Goal: Information Seeking & Learning: Learn about a topic

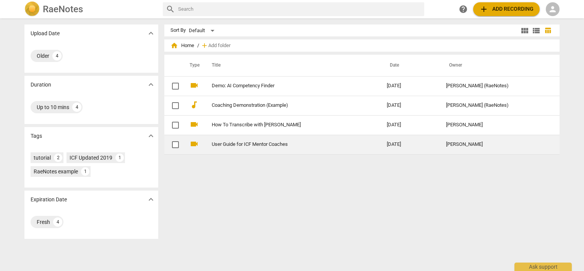
click at [269, 147] on td "User Guide for ICF Mentor Coaches" at bounding box center [291, 143] width 178 height 19
click at [269, 0] on html "RaeNotes search help add Add recording person Upload Date expand_more Older 4 D…" at bounding box center [292, 0] width 584 height 0
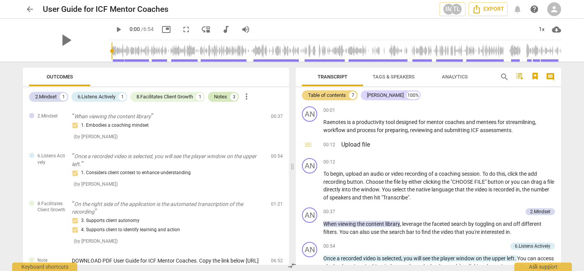
click at [225, 97] on div "Notes" at bounding box center [220, 97] width 13 height 8
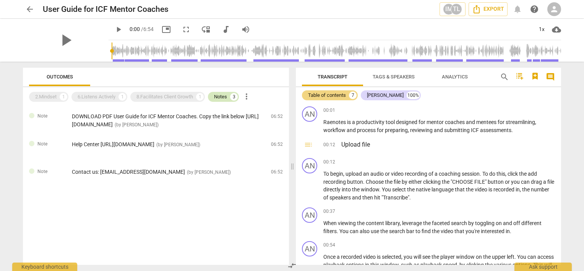
click at [220, 97] on div "Notes" at bounding box center [220, 97] width 13 height 8
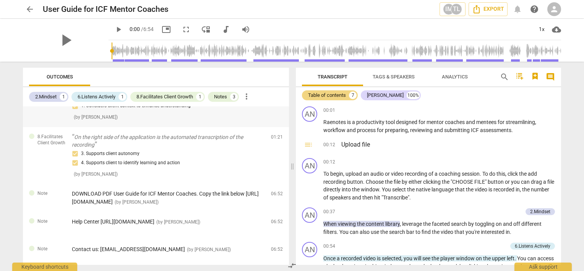
scroll to position [69, 0]
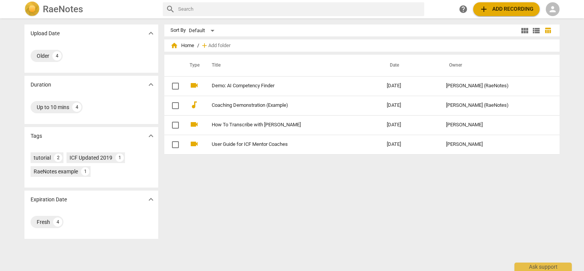
click at [554, 11] on span "person" at bounding box center [552, 9] width 9 height 9
click at [555, 21] on li "Login" at bounding box center [560, 18] width 28 height 18
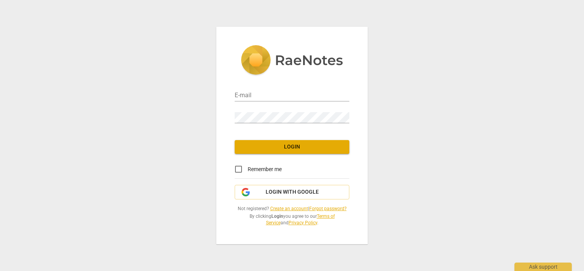
type input "sara@addca.com"
drag, startPoint x: 240, startPoint y: 168, endPoint x: 243, endPoint y: 163, distance: 6.4
click at [240, 168] on input "Remember me" at bounding box center [238, 169] width 18 height 18
checkbox input "true"
click at [252, 149] on span "Login" at bounding box center [292, 147] width 102 height 8
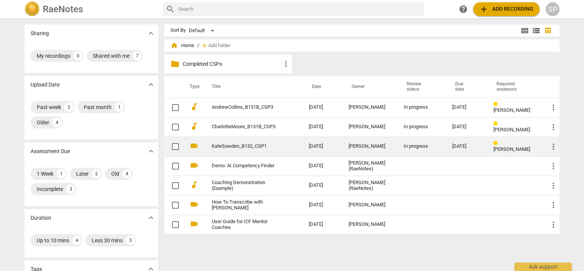
click at [222, 146] on link "KateSowden_B132_CSP1" at bounding box center [247, 146] width 70 height 6
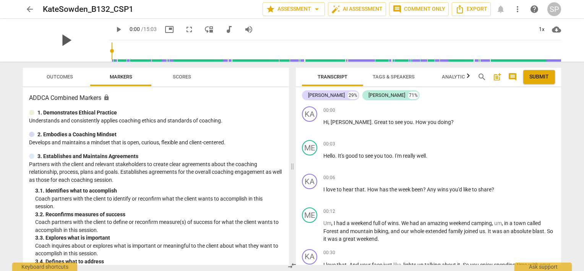
click at [60, 39] on span "play_arrow" at bounding box center [66, 40] width 20 height 20
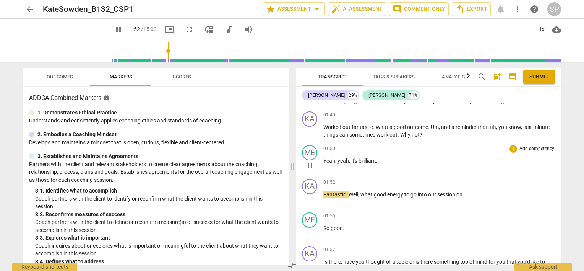
scroll to position [344, 0]
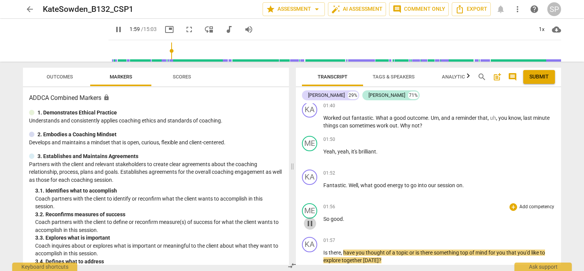
click at [306, 219] on span "pause" at bounding box center [309, 223] width 9 height 9
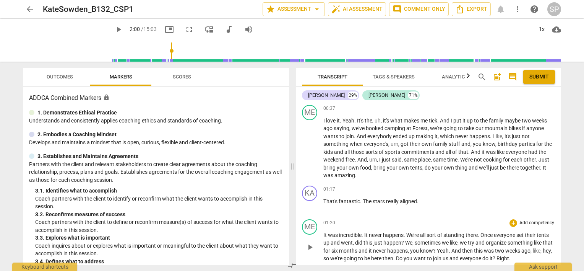
scroll to position [191, 0]
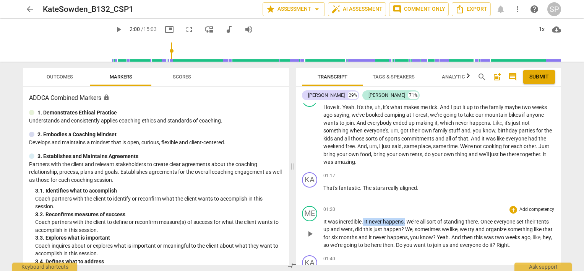
drag, startPoint x: 363, startPoint y: 220, endPoint x: 404, endPoint y: 219, distance: 41.3
click at [404, 219] on p "It was incredible . It never happens . We're all sort of standing there . Once …" at bounding box center [439, 232] width 232 height 31
click at [402, 196] on div "01:17 + Add competency keyboard_arrow_right That's fantastic . The stars really…" at bounding box center [439, 186] width 232 height 28
drag, startPoint x: 378, startPoint y: 237, endPoint x: 418, endPoint y: 237, distance: 39.7
click at [418, 237] on p "It was incredible . It never happens . We're all sort of standing there . Once …" at bounding box center [439, 232] width 232 height 31
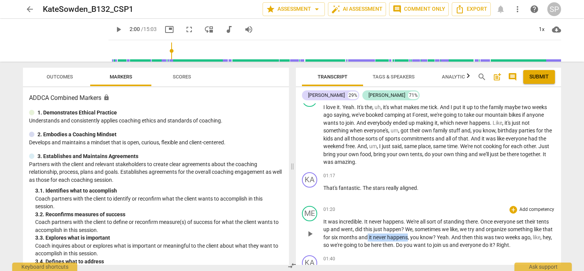
copy p "it never happens"
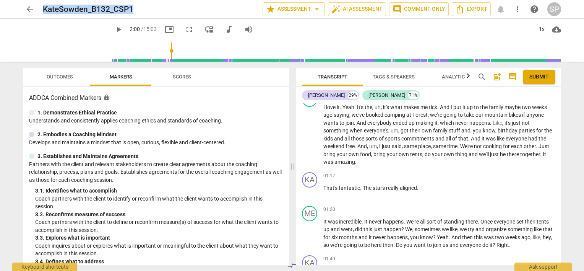
drag, startPoint x: 43, startPoint y: 7, endPoint x: 157, endPoint y: 17, distance: 115.1
click at [157, 17] on div "arrow_back KateSowden_B132_CSP1 star Assessment arrow_drop_down auto_fix_high A…" at bounding box center [292, 9] width 572 height 18
click at [168, 8] on div "KateSowden_B132_CSP1" at bounding box center [150, 10] width 214 height 10
drag, startPoint x: 43, startPoint y: 7, endPoint x: 160, endPoint y: 10, distance: 117.3
click at [160, 10] on div "KateSowden_B132_CSP1" at bounding box center [150, 10] width 214 height 10
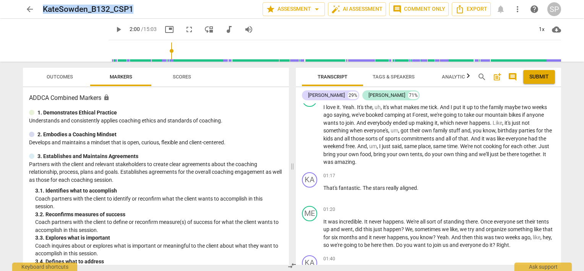
copy h2 "KateSowden_B132_CSP1"
click at [309, 229] on span "play_arrow" at bounding box center [309, 233] width 9 height 9
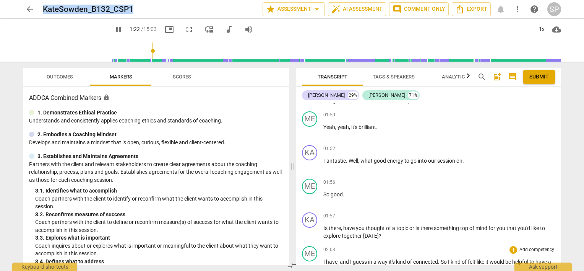
scroll to position [458, 0]
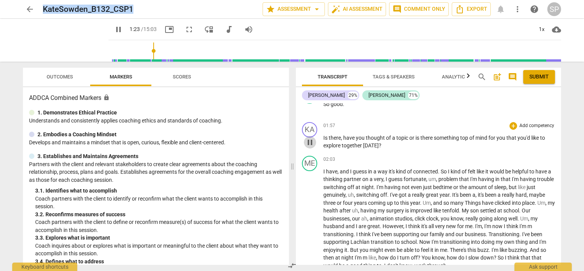
click at [309, 139] on span "pause" at bounding box center [309, 142] width 9 height 9
click at [309, 139] on span "play_arrow" at bounding box center [309, 142] width 9 height 9
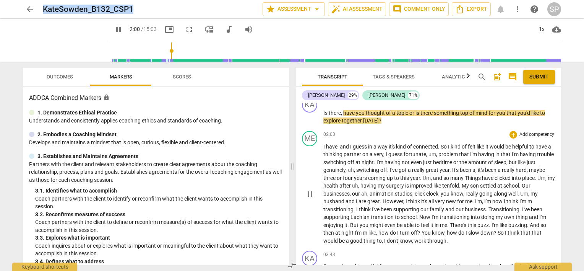
scroll to position [497, 0]
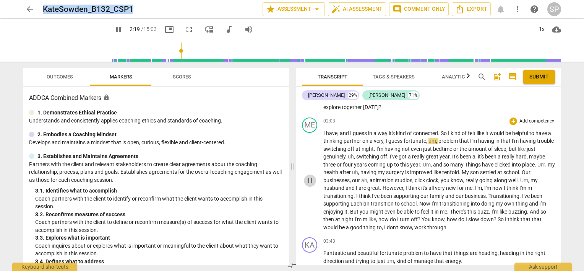
click at [311, 178] on span "pause" at bounding box center [309, 180] width 9 height 9
type input "139"
